Goal: Transaction & Acquisition: Purchase product/service

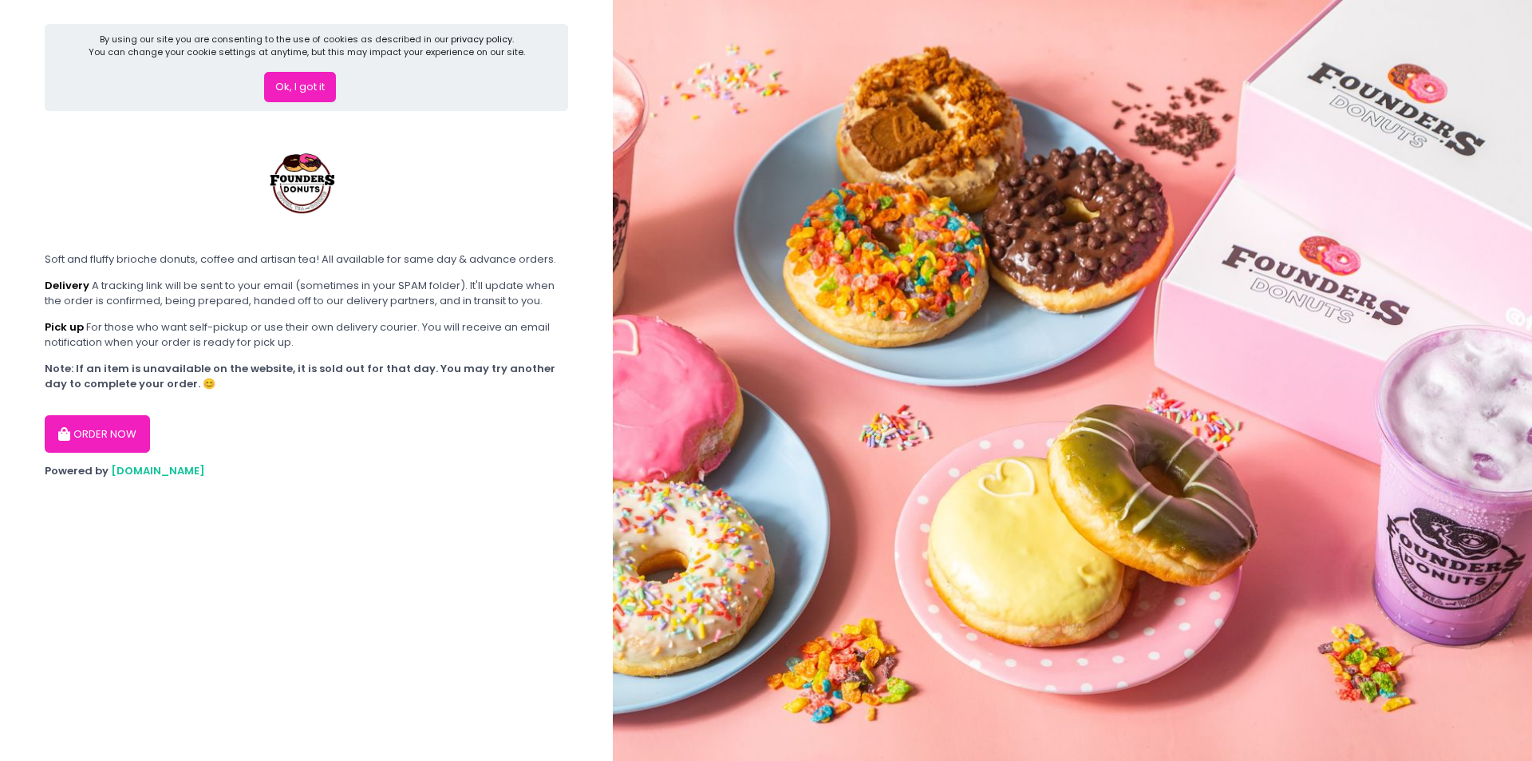
click at [81, 434] on button "ORDER NOW" at bounding box center [97, 434] width 105 height 38
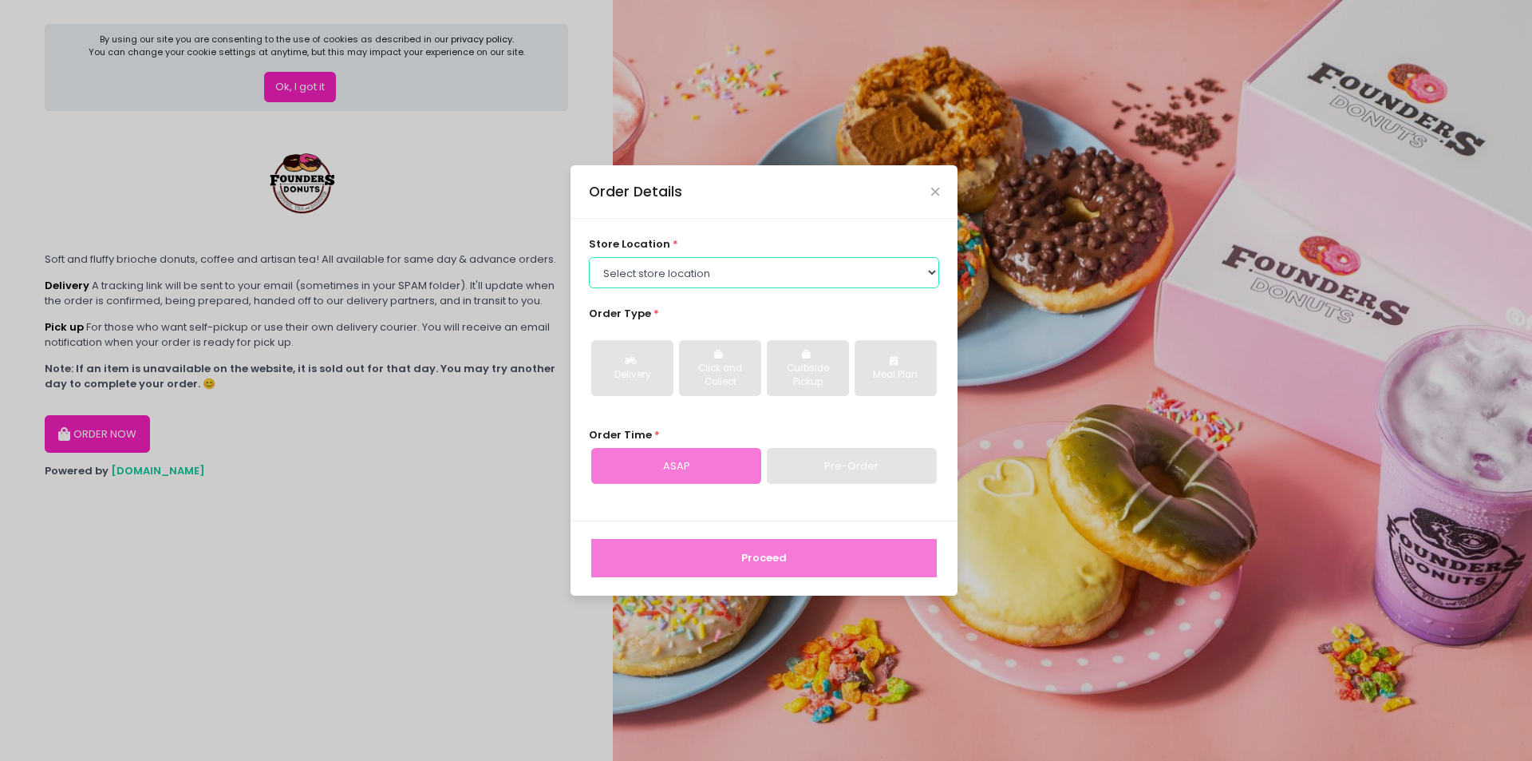
click at [776, 276] on select "Select store location Founders Donuts - [PERSON_NAME] Founders Donuts - [GEOGRA…" at bounding box center [764, 272] width 351 height 30
select select "61a2022e41b39c710272d16a"
click at [589, 257] on select "Select store location Founders Donuts - [PERSON_NAME] Founders Donuts - [GEOGRA…" at bounding box center [764, 272] width 351 height 30
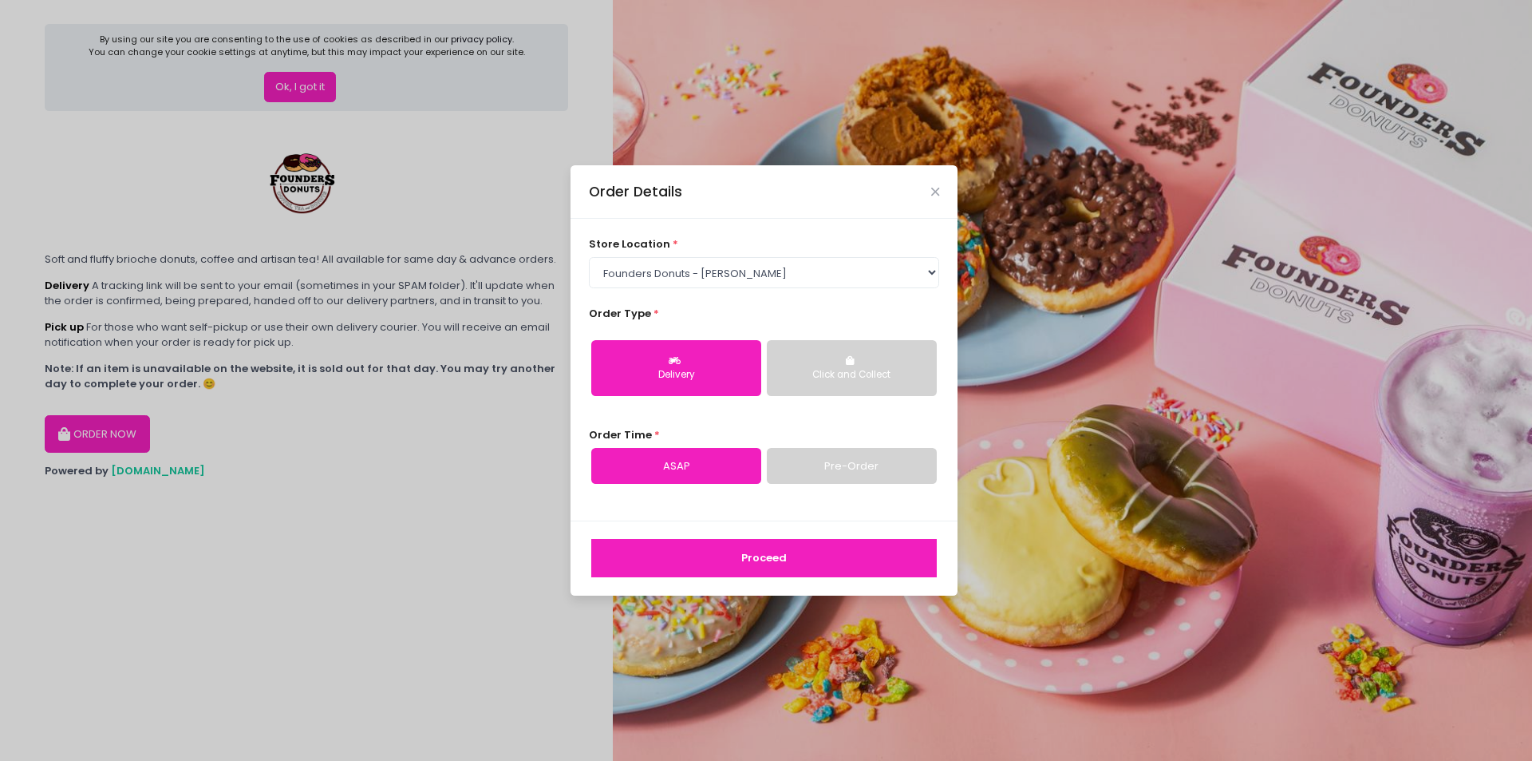
click at [696, 368] on div "Delivery" at bounding box center [677, 375] width 148 height 14
click at [839, 462] on link "Pre-Order" at bounding box center [852, 466] width 170 height 37
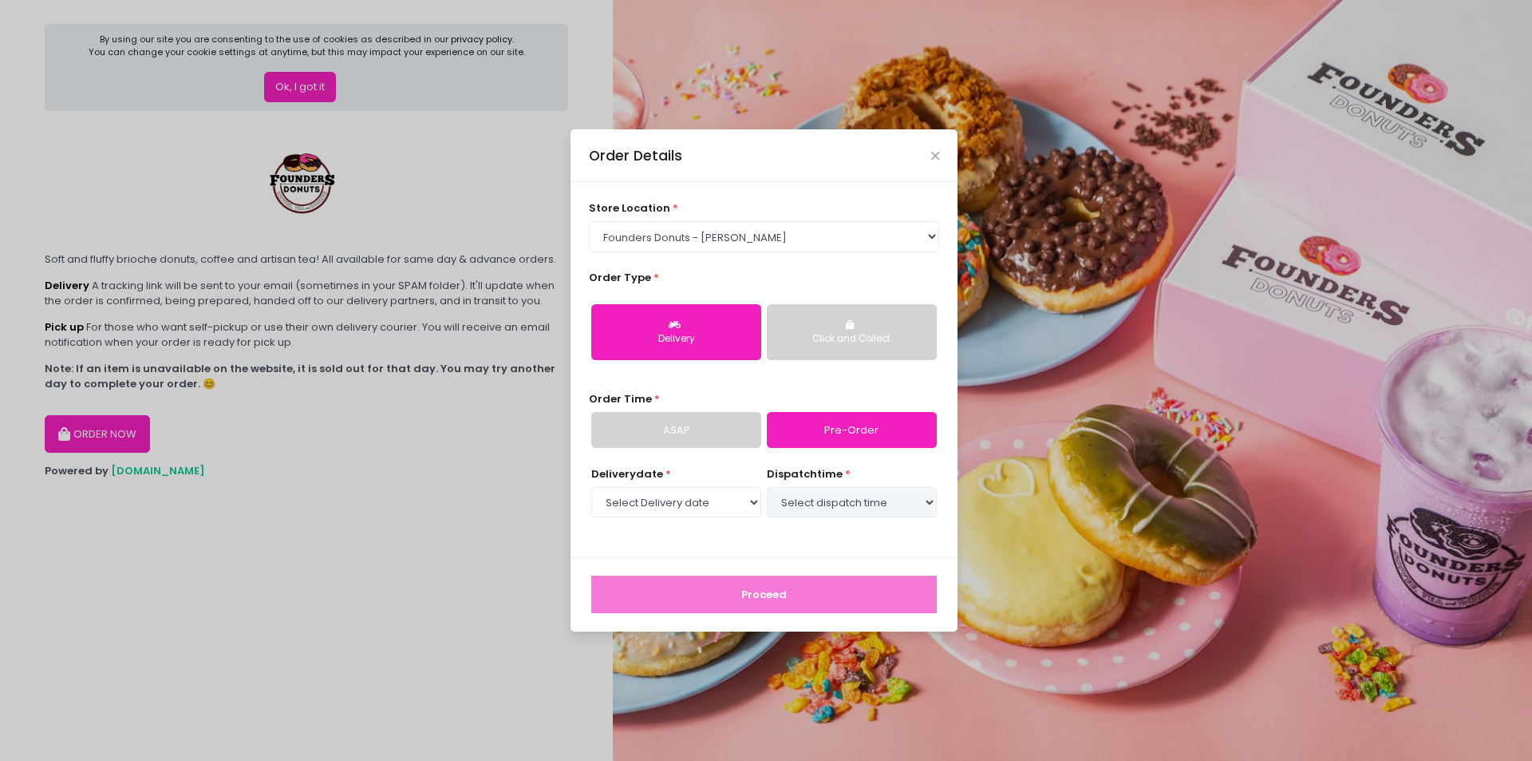
select select "[DATE]"
click at [832, 504] on select "Select dispatch time 11:00 AM - 11:30 AM 11:30 AM - 12:00 PM 12:00 PM - 12:30 P…" at bounding box center [852, 502] width 170 height 30
select select "11:00"
click at [767, 487] on select "Select dispatch time 11:00 AM - 11:30 AM 11:30 AM - 12:00 PM 12:00 PM - 12:30 P…" at bounding box center [852, 502] width 170 height 30
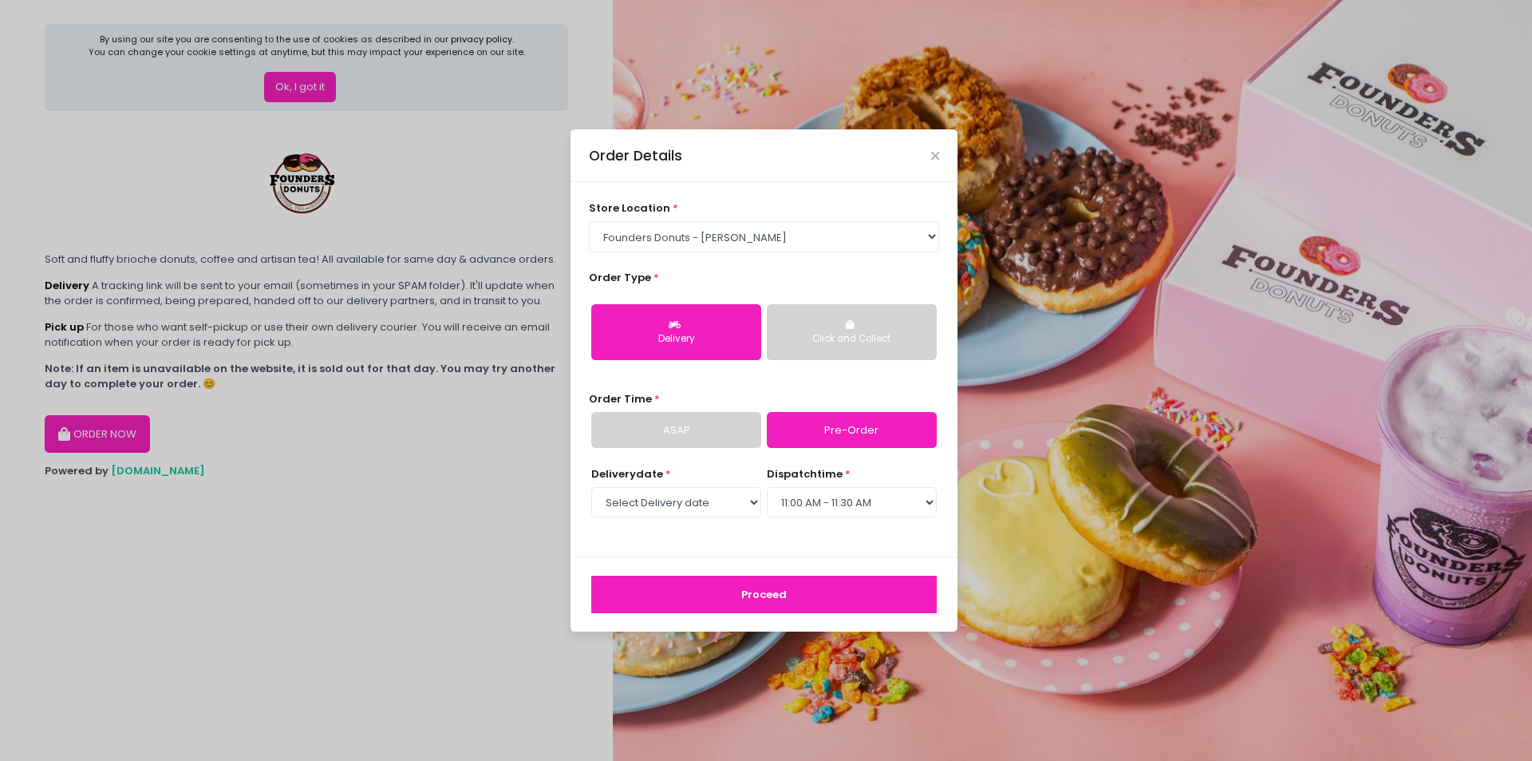
click at [765, 590] on button "Proceed" at bounding box center [764, 594] width 346 height 38
